Goal: Task Accomplishment & Management: Complete application form

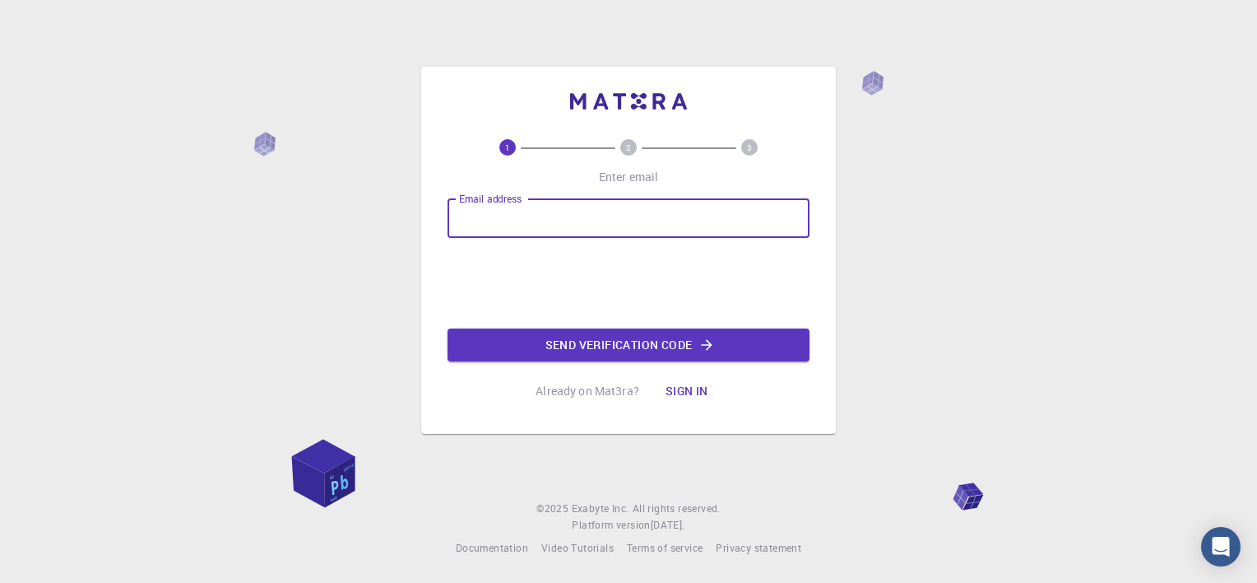
click at [577, 208] on input "Email address" at bounding box center [629, 217] width 362 height 39
type input "[EMAIL_ADDRESS][DOMAIN_NAME]"
click at [550, 343] on button "Send verification code" at bounding box center [629, 344] width 362 height 33
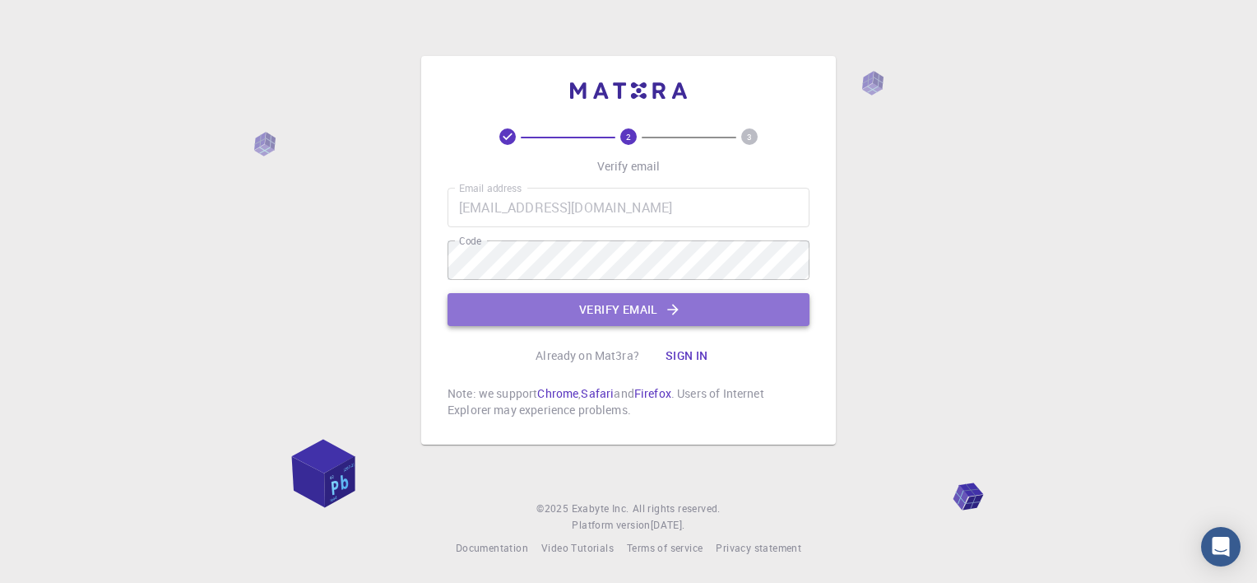
click at [664, 300] on button "Verify email" at bounding box center [629, 309] width 362 height 33
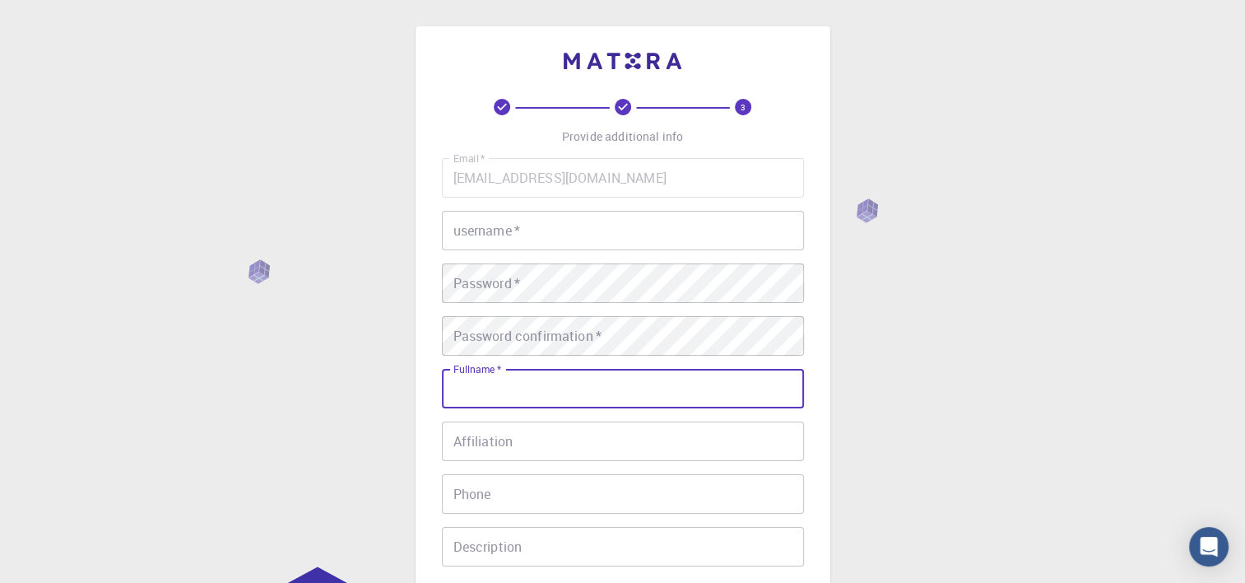
click at [556, 400] on input "Fullname   *" at bounding box center [623, 388] width 362 height 39
type input "[PERSON_NAME]"
type input "[PHONE_NUMBER]"
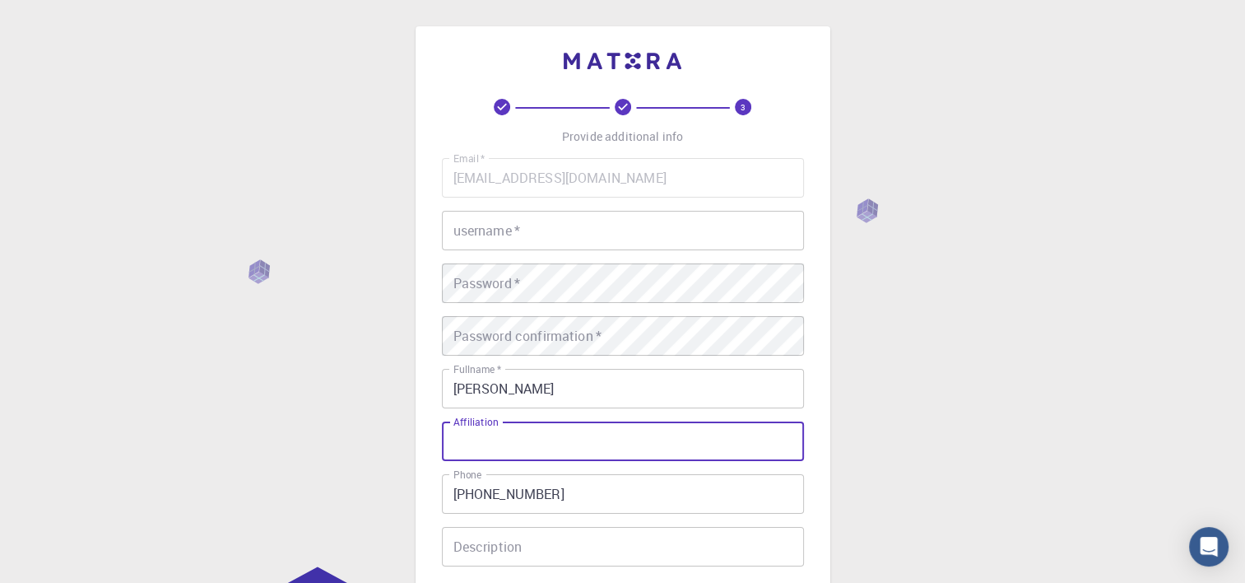
click at [557, 444] on input "Affiliation" at bounding box center [623, 440] width 362 height 39
type input "BTech Biotechnology"
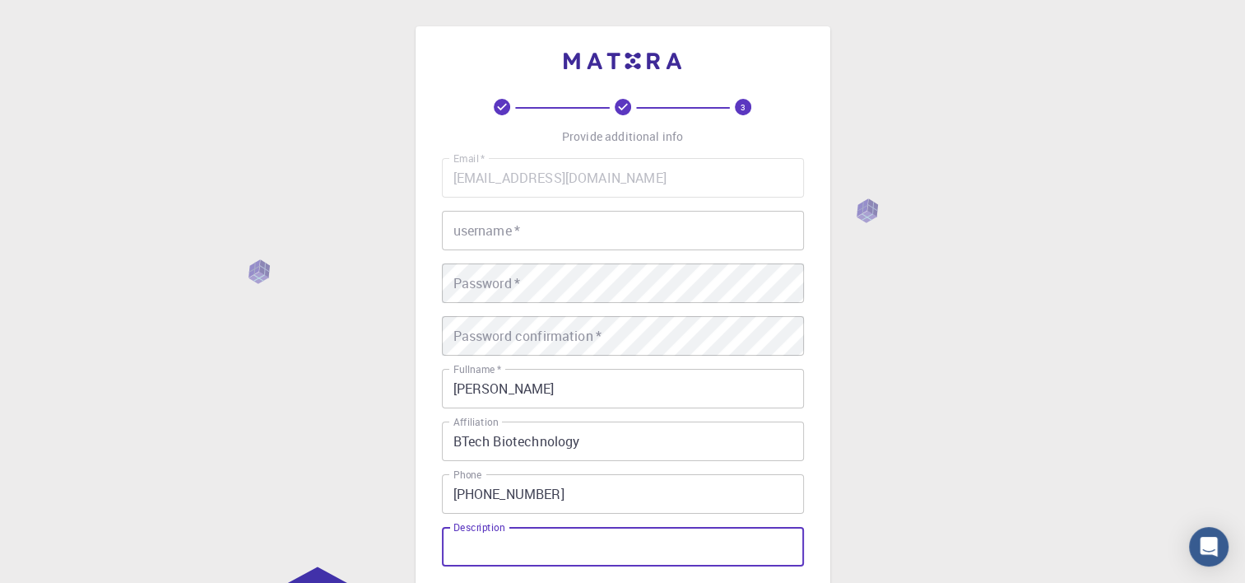
click at [510, 540] on input "Description" at bounding box center [623, 546] width 362 height 39
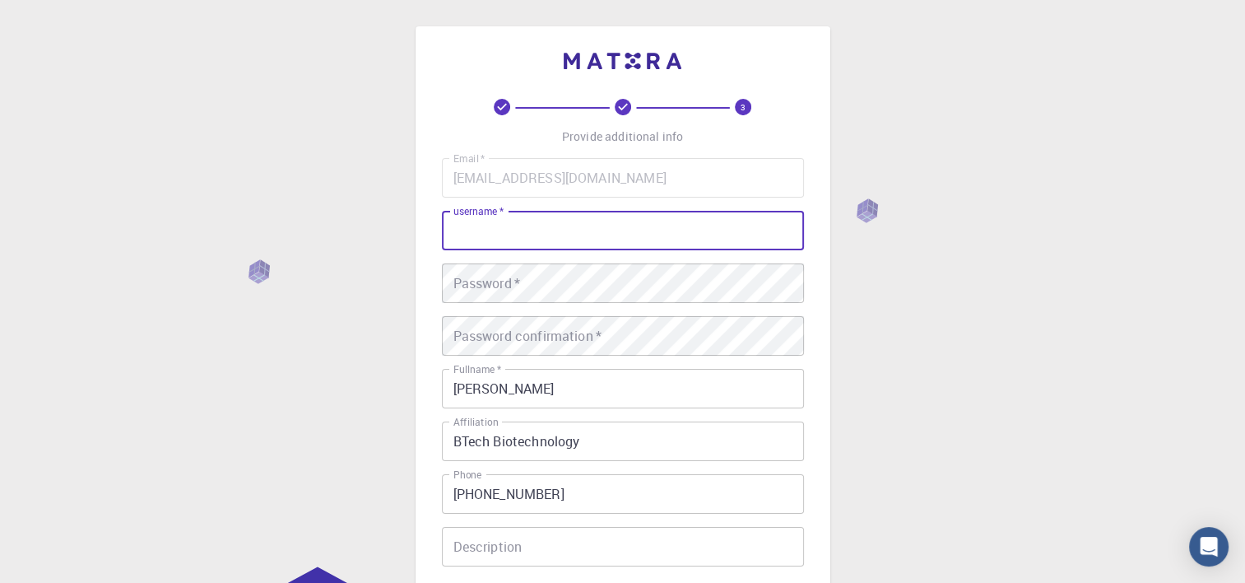
click at [578, 229] on input "username   *" at bounding box center [623, 230] width 362 height 39
type input "[PERSON_NAME]"
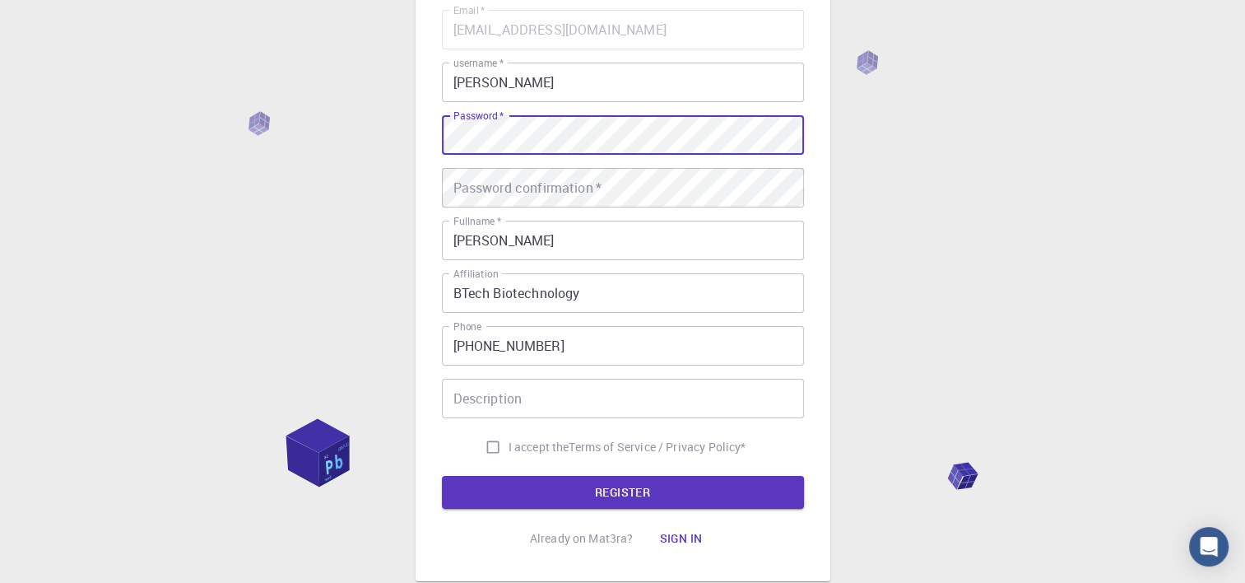
scroll to position [156, 0]
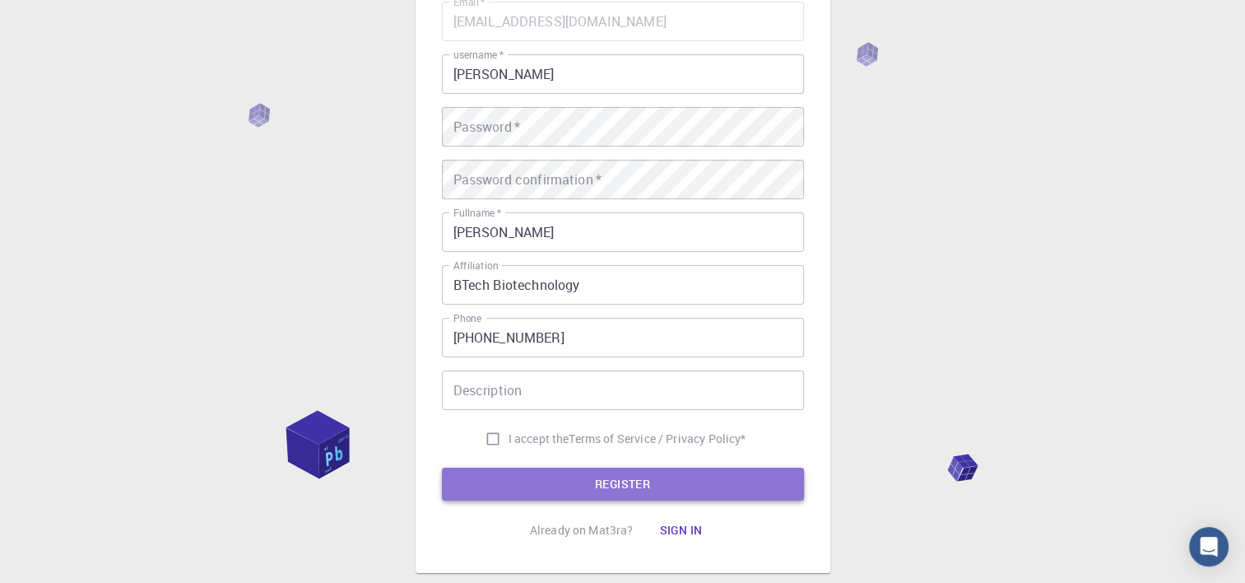
click at [708, 484] on button "REGISTER" at bounding box center [623, 483] width 362 height 33
